Goal: Task Accomplishment & Management: Manage account settings

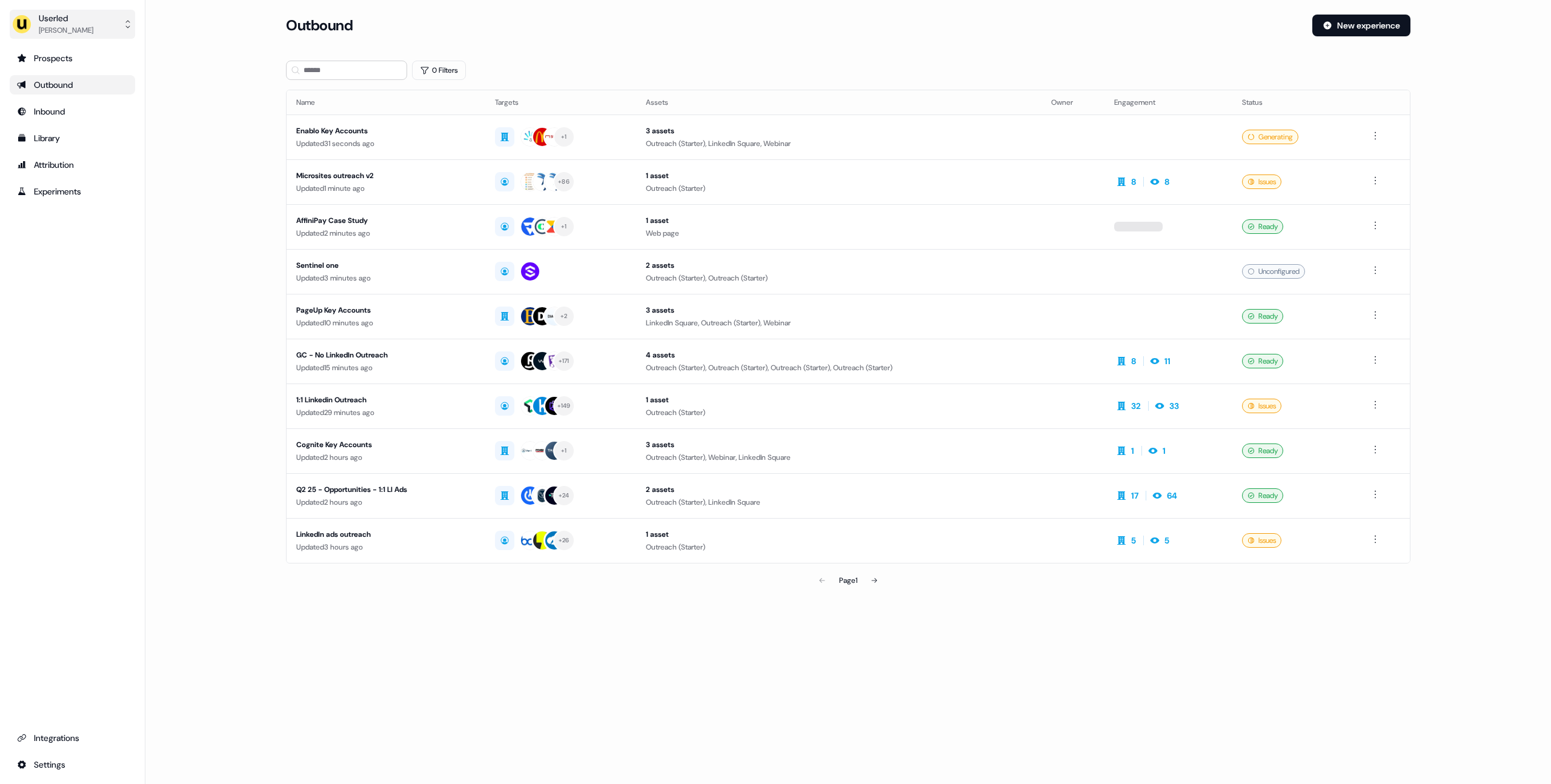
click at [99, 34] on button "Userled [PERSON_NAME]" at bounding box center [72, 24] width 125 height 29
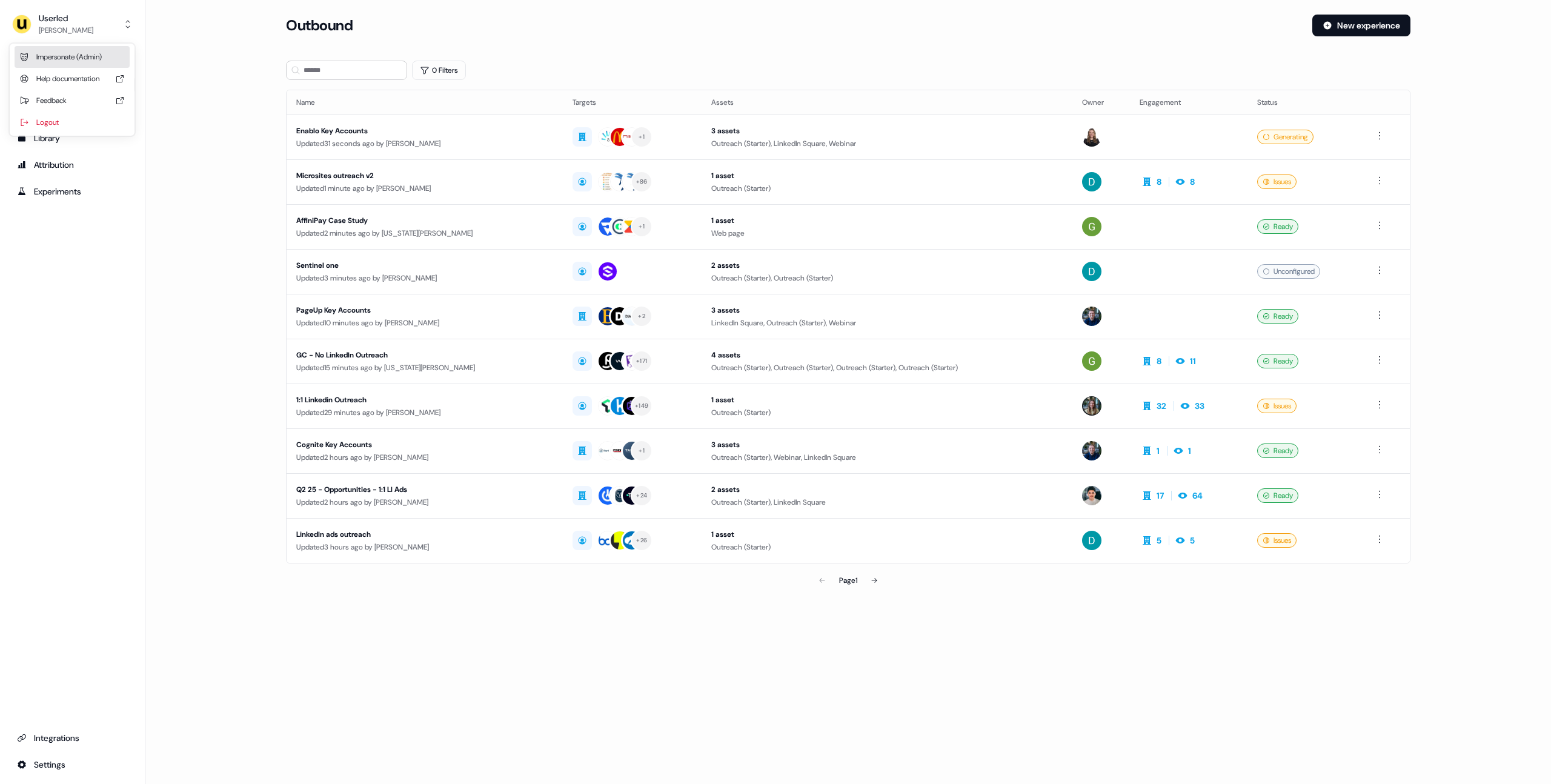
click at [95, 52] on div "Impersonate (Admin)" at bounding box center [72, 57] width 115 height 22
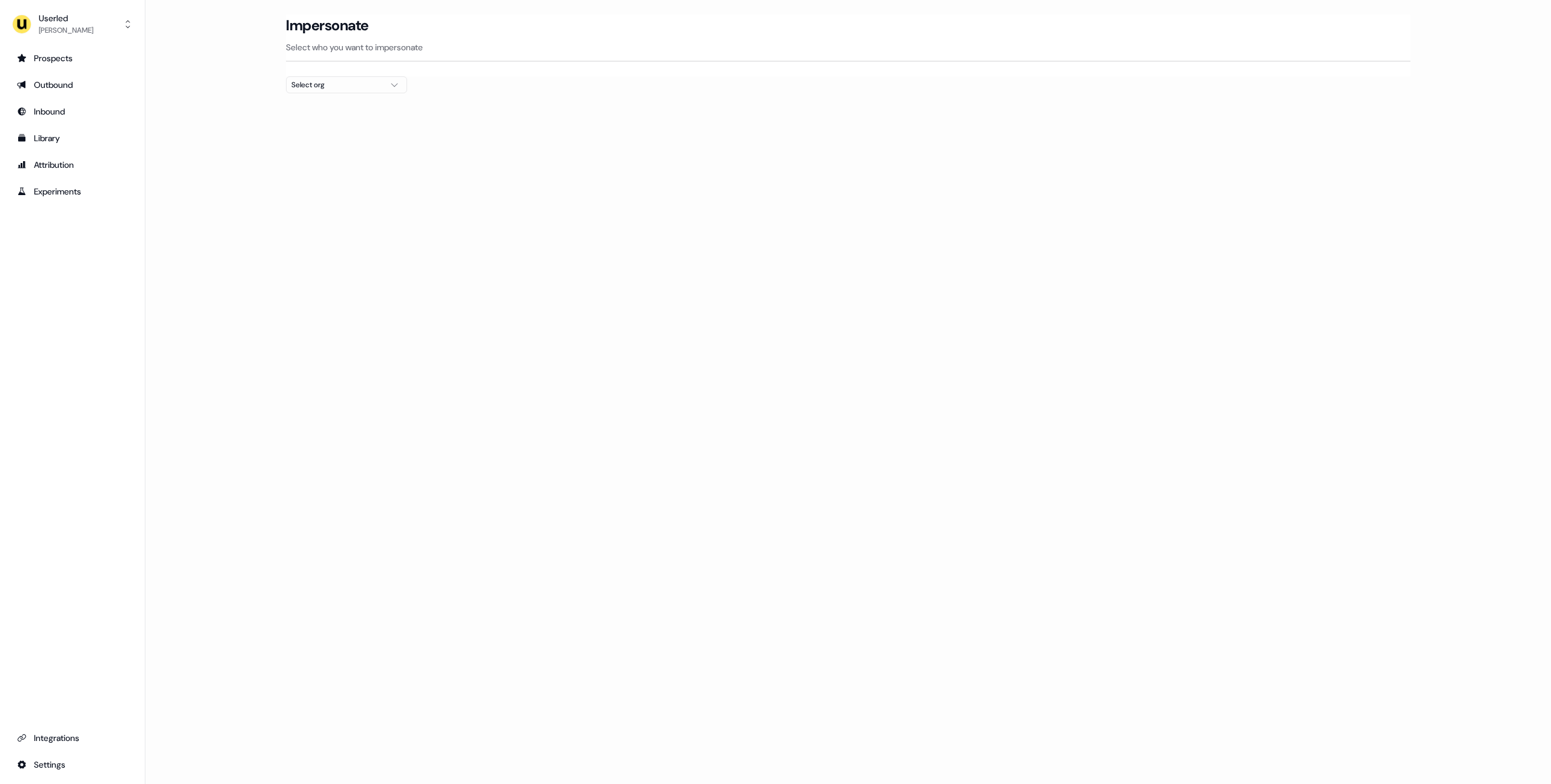
click at [316, 84] on div "Select org" at bounding box center [337, 85] width 91 height 12
drag, startPoint x: 246, startPoint y: 106, endPoint x: 0, endPoint y: 55, distance: 251.2
click at [242, 105] on main "Loading... Impersonate Select who you want to impersonate Select org" at bounding box center [848, 76] width 1406 height 122
click at [71, 25] on div "[PERSON_NAME]" at bounding box center [66, 30] width 55 height 12
drag, startPoint x: 260, startPoint y: 225, endPoint x: 268, endPoint y: 227, distance: 8.2
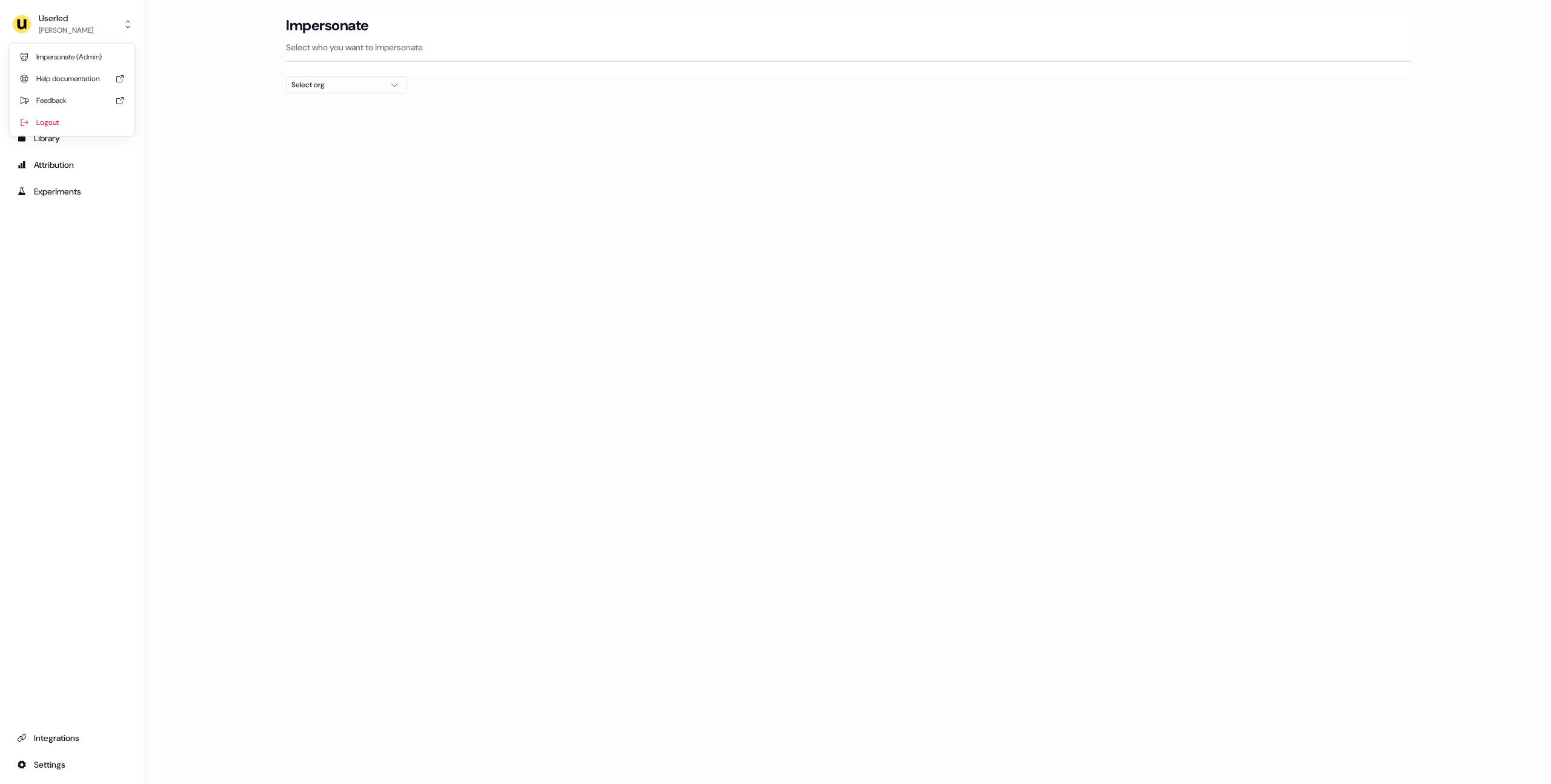
click at [262, 227] on div "Userled [PERSON_NAME] Impersonate (Admin) Help documentation Feedback Logout Pr…" at bounding box center [776, 392] width 1551 height 784
